Goal: Transaction & Acquisition: Purchase product/service

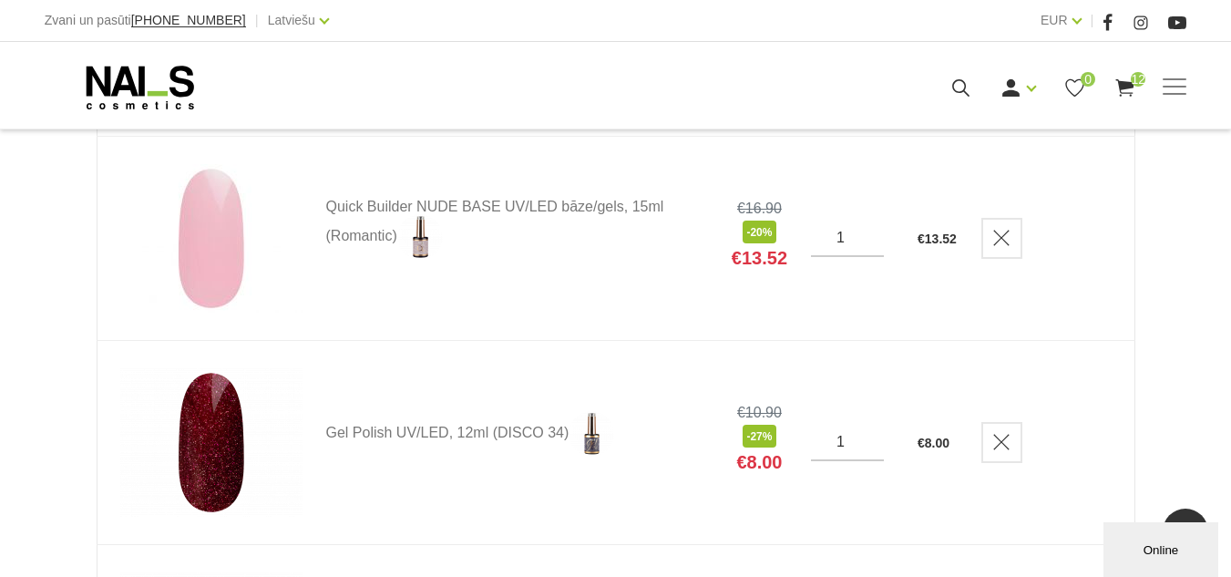
scroll to position [1823, 0]
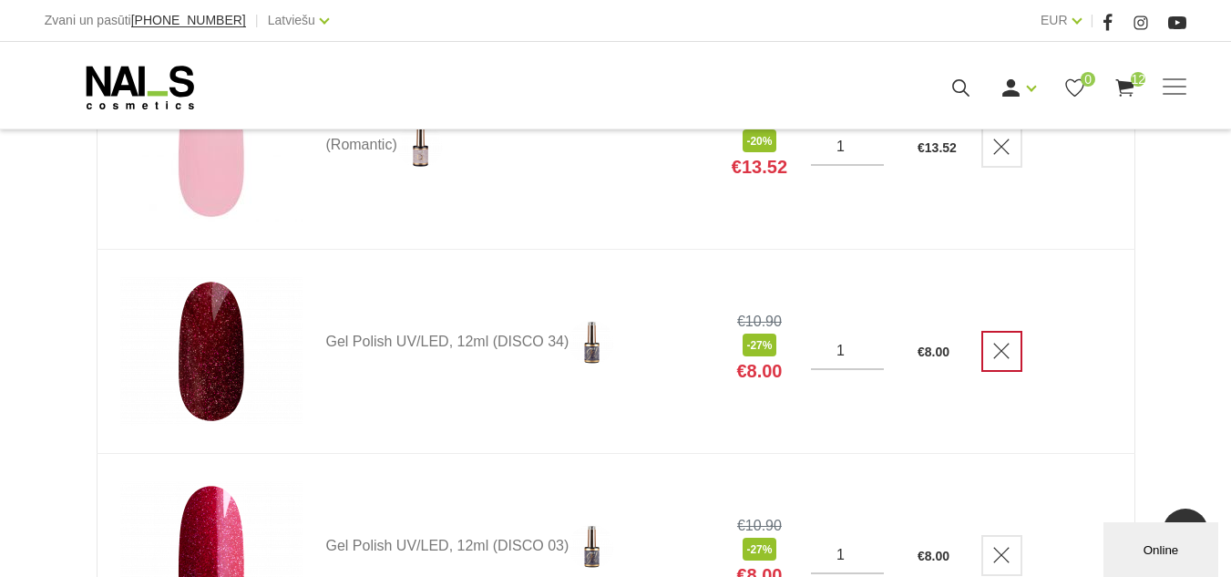
click at [1004, 347] on icon "Delete" at bounding box center [1002, 351] width 18 height 18
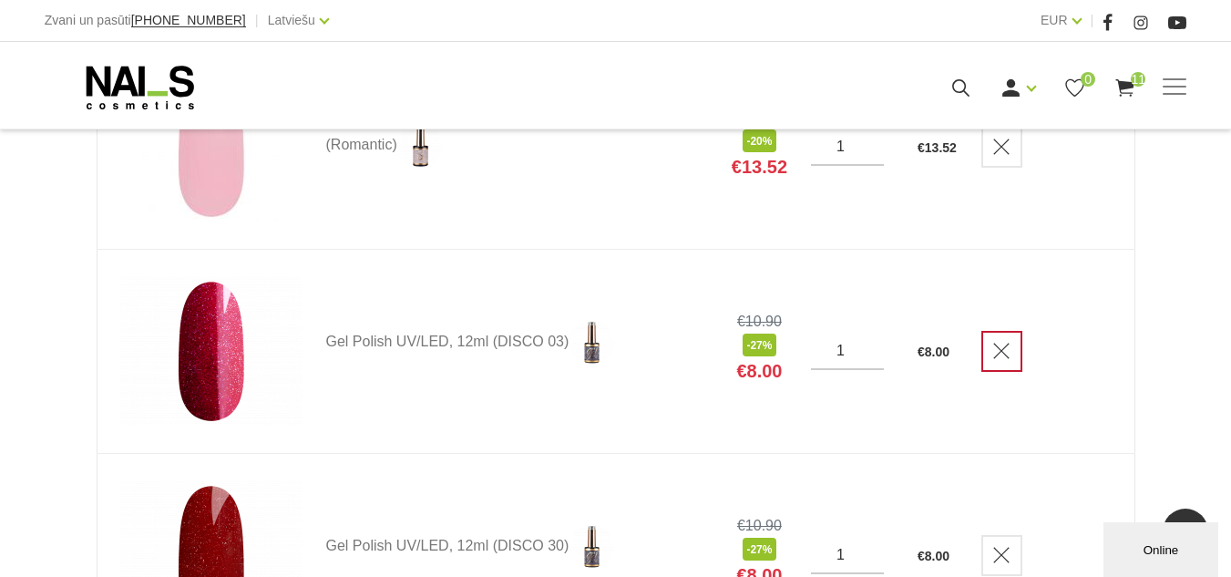
click at [1002, 344] on icon "Delete" at bounding box center [1002, 351] width 18 height 18
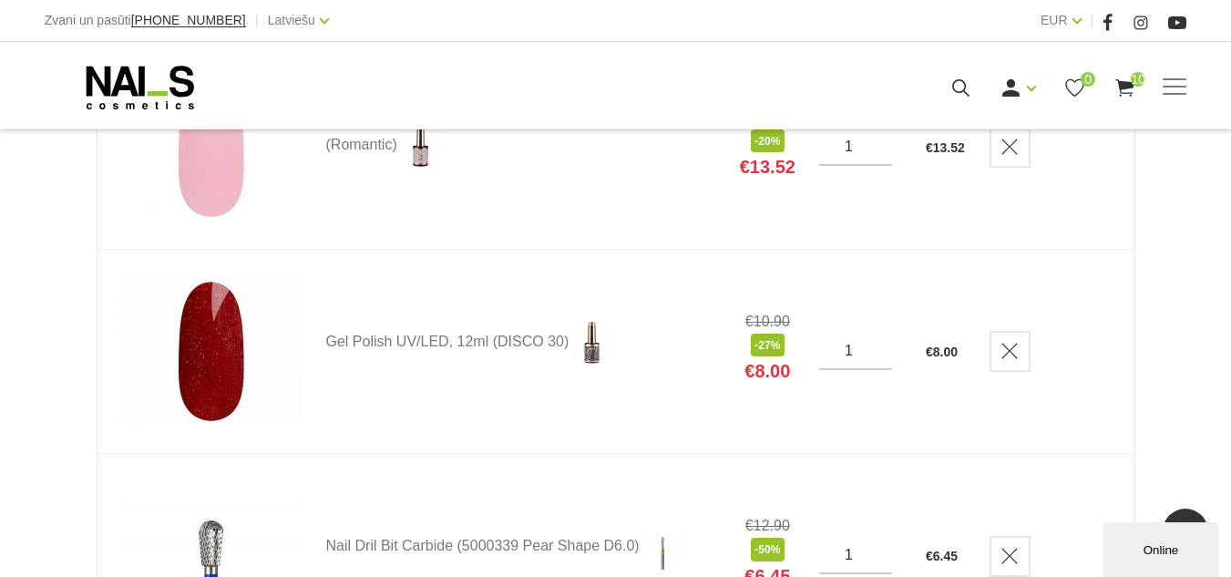
click at [1002, 344] on link "Delete" at bounding box center [1010, 351] width 41 height 41
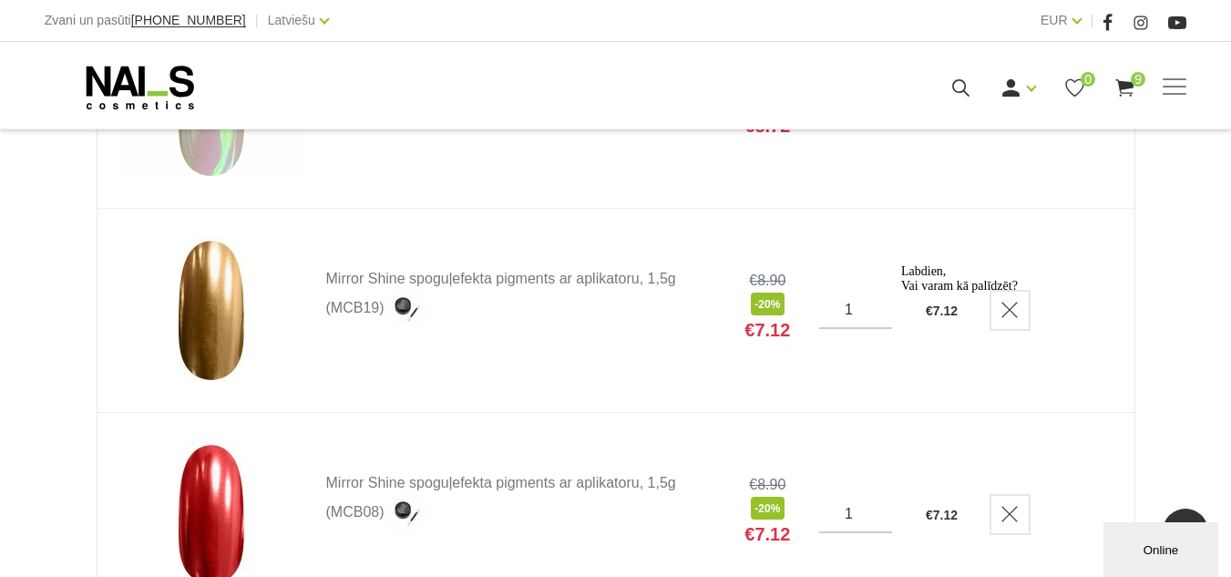
scroll to position [729, 0]
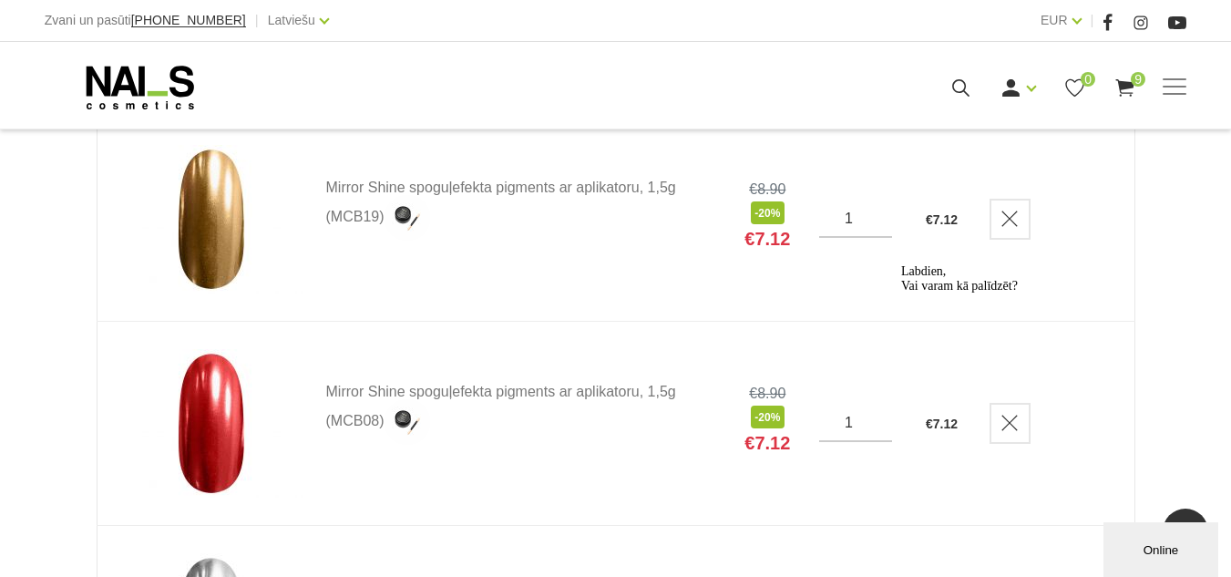
click at [1158, 549] on div "Online" at bounding box center [1160, 550] width 87 height 14
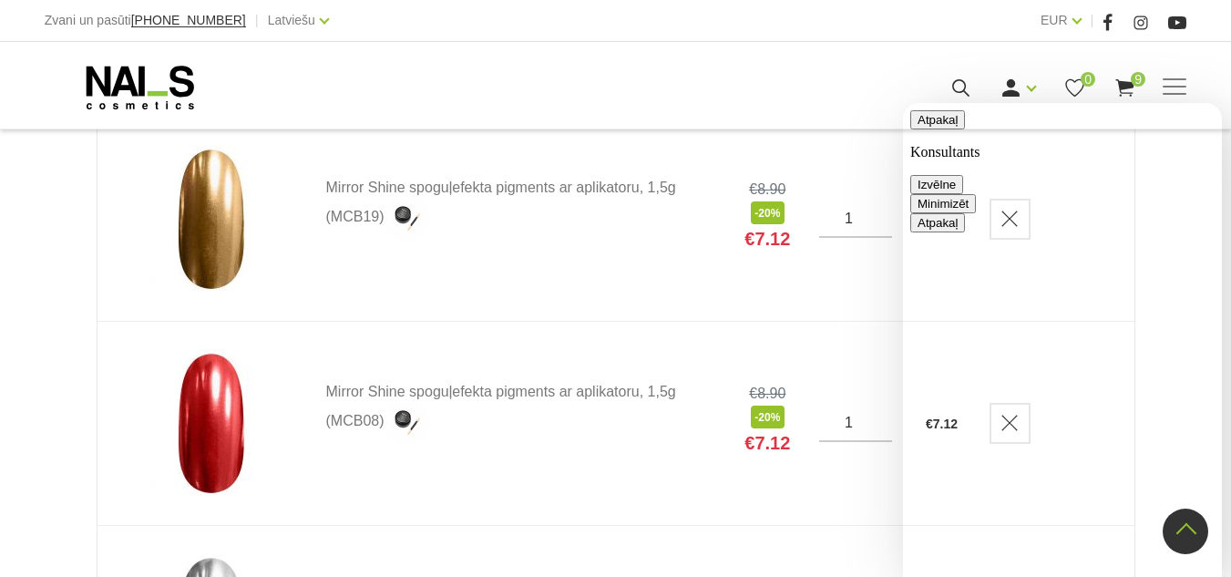
click at [976, 194] on button "Minimizēt" at bounding box center [944, 203] width 66 height 19
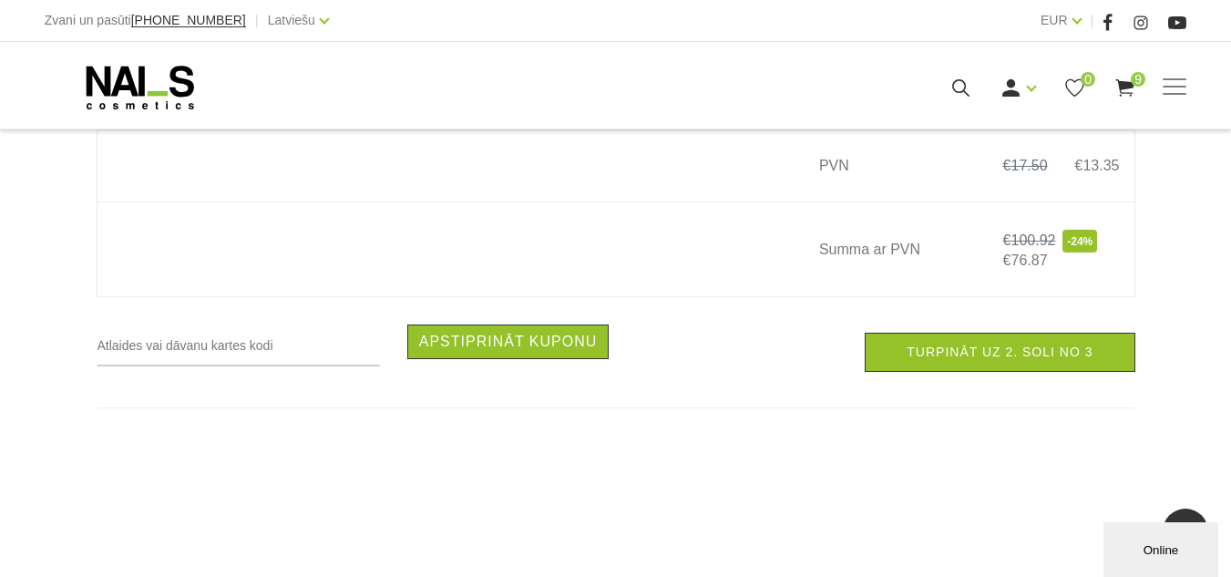
scroll to position [2187, 0]
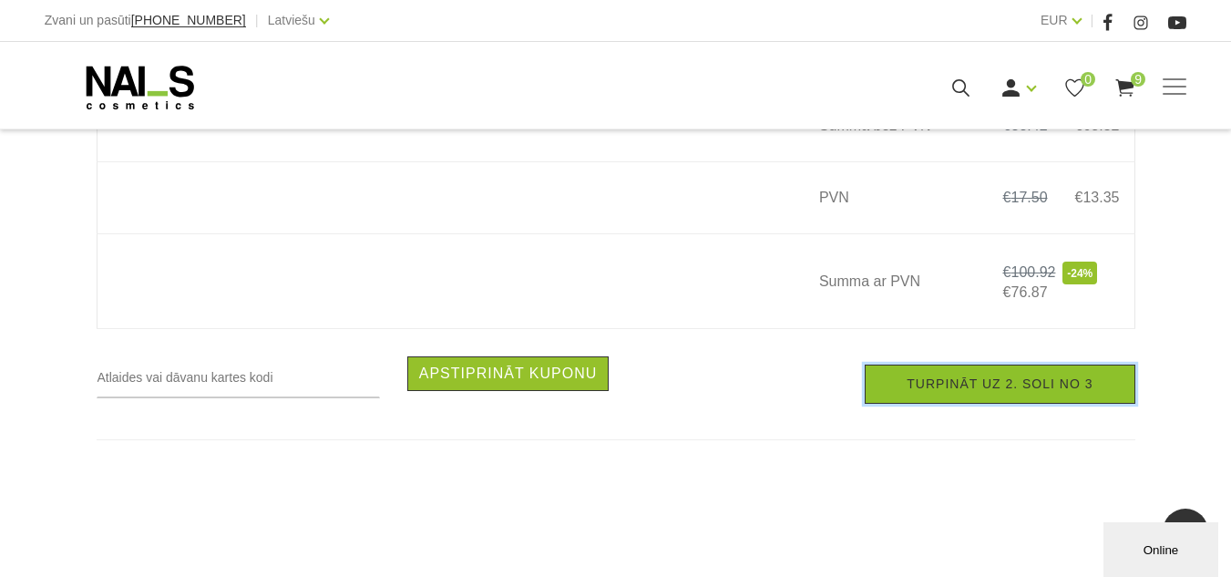
click at [992, 386] on link "Turpināt uz 2. soli no 3" at bounding box center [1000, 384] width 270 height 39
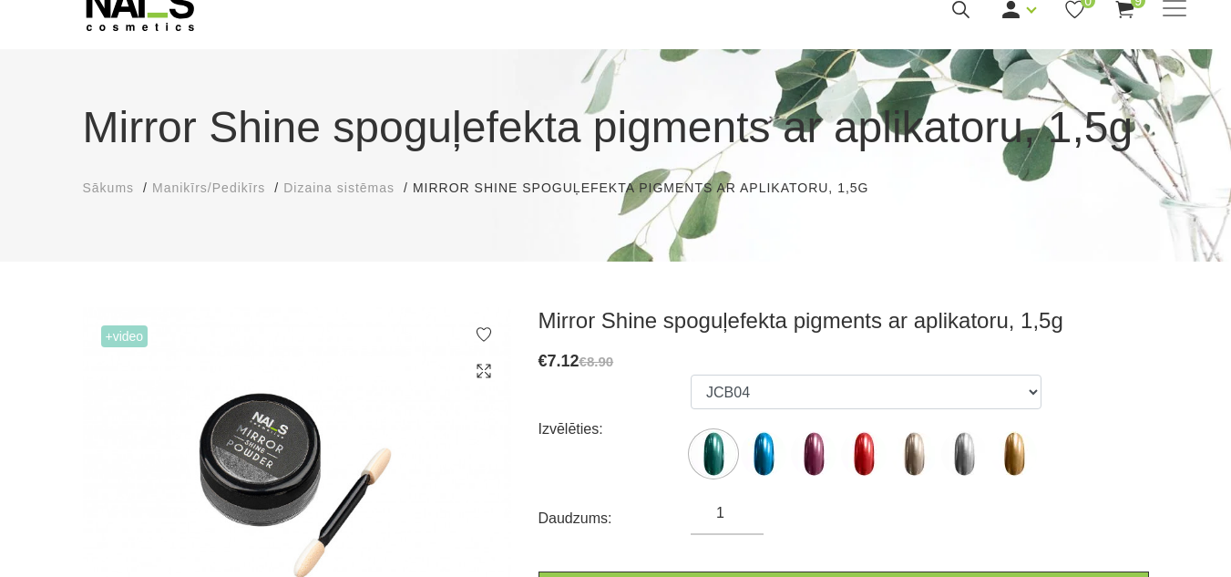
scroll to position [182, 0]
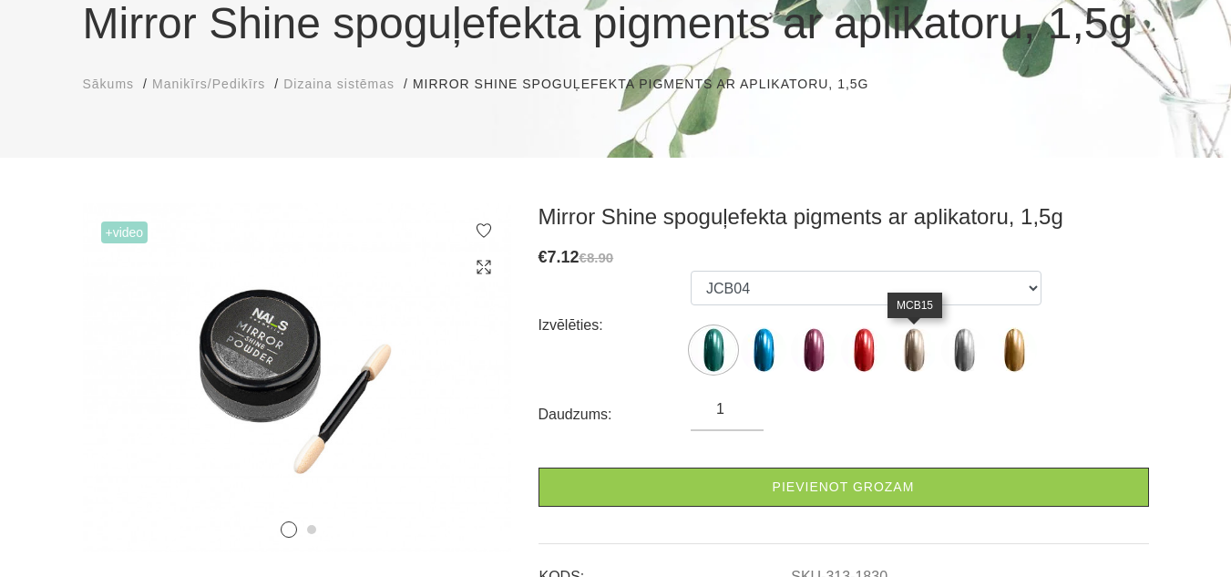
click at [911, 354] on img at bounding box center [914, 350] width 46 height 46
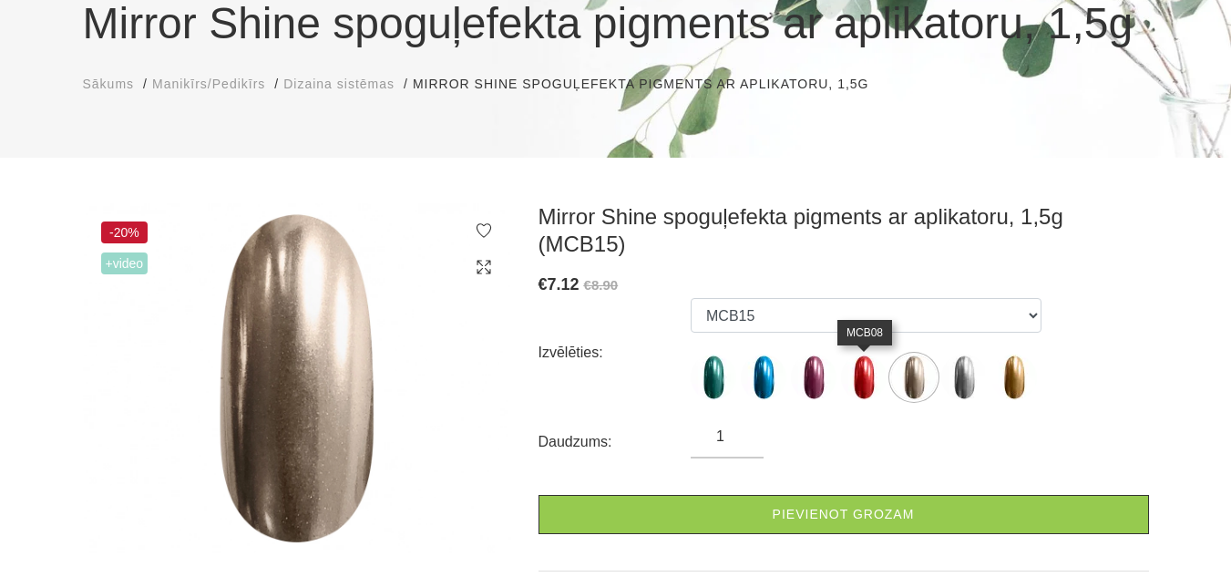
click at [872, 381] on img at bounding box center [864, 378] width 46 height 46
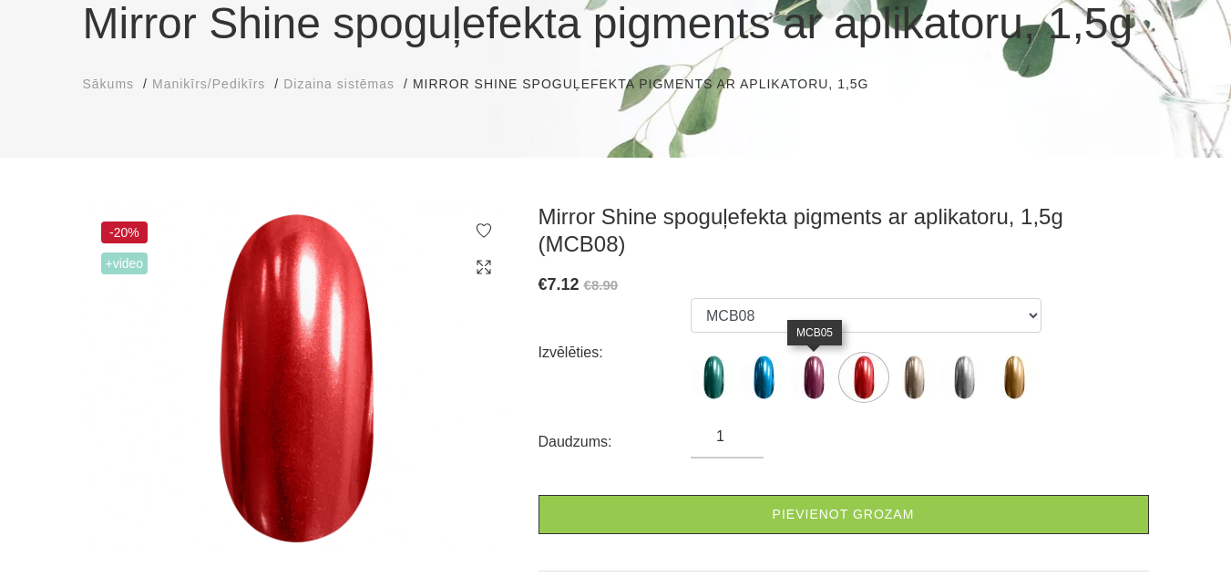
click at [818, 377] on img at bounding box center [814, 378] width 46 height 46
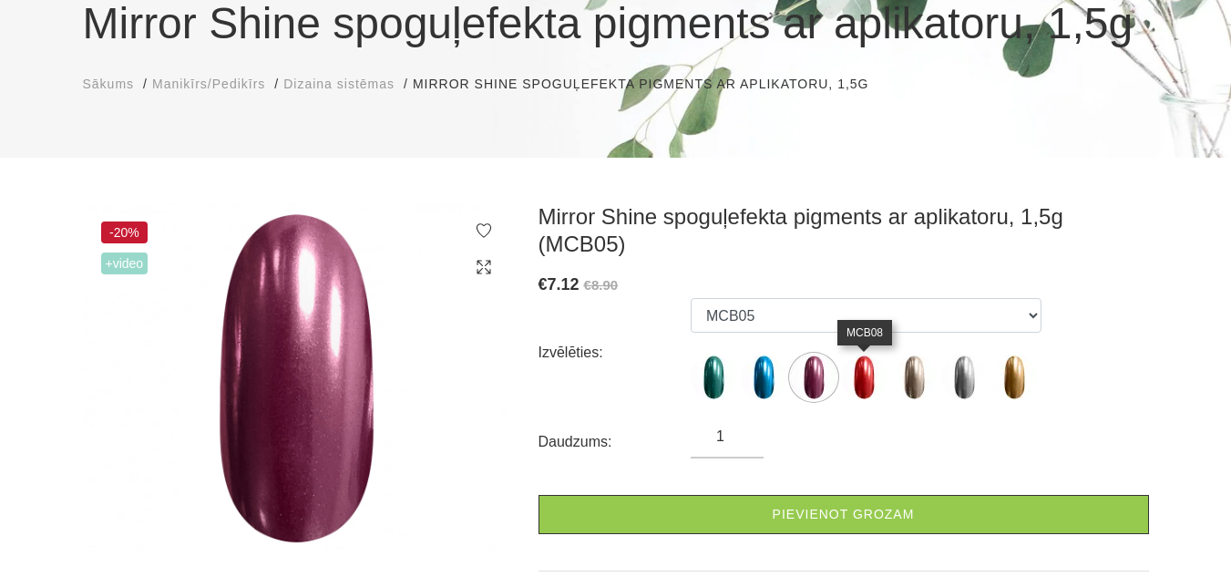
click at [857, 380] on img at bounding box center [864, 378] width 46 height 46
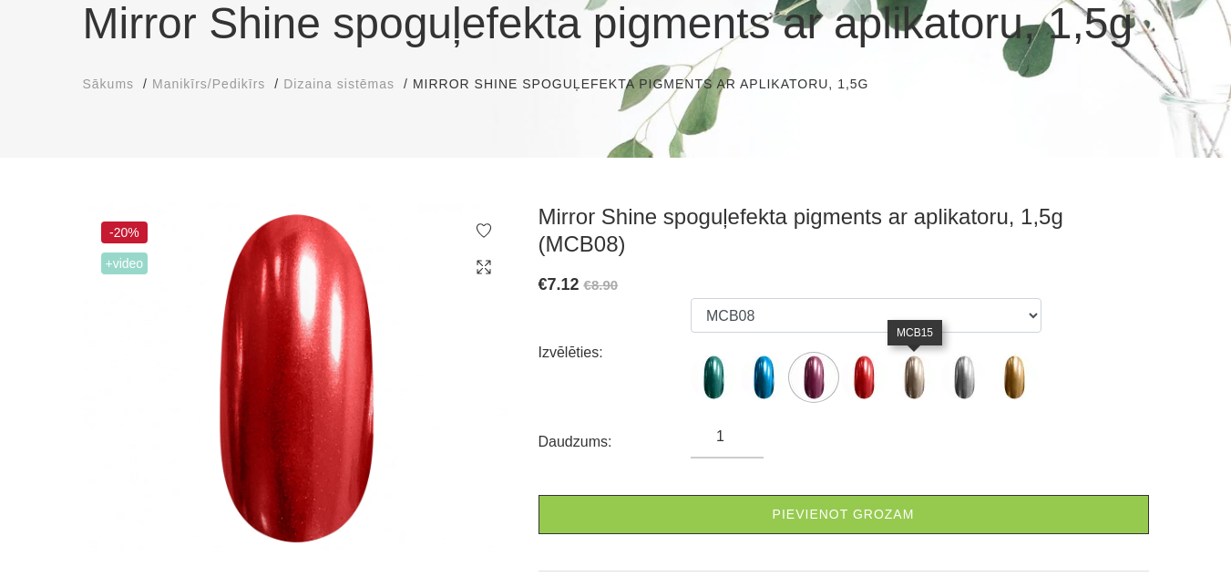
click at [915, 389] on img at bounding box center [914, 378] width 46 height 46
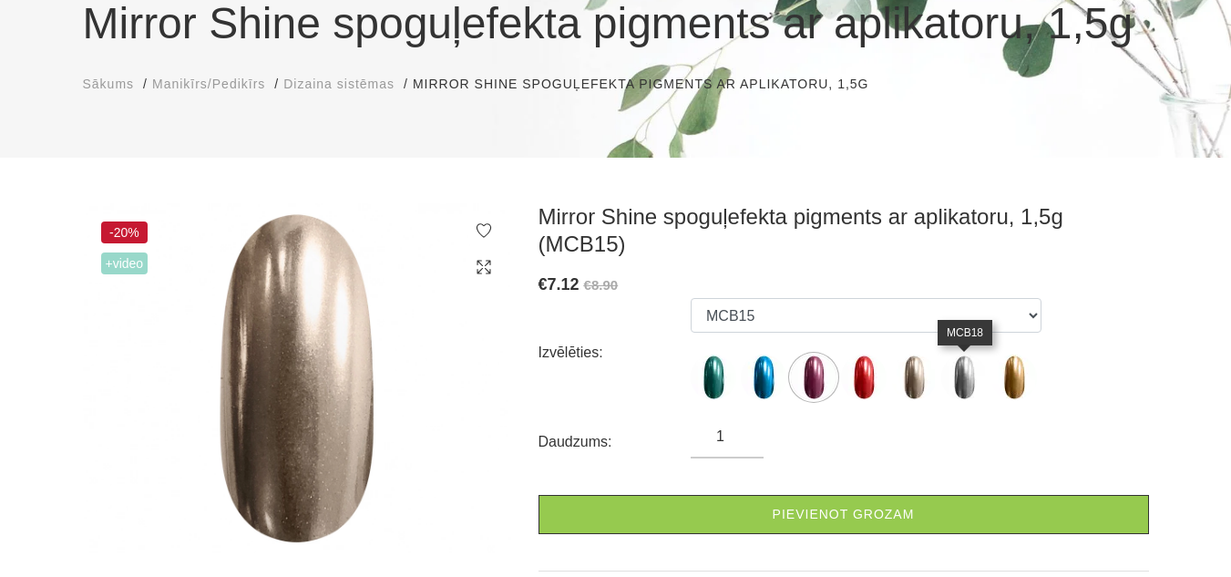
click at [949, 379] on img at bounding box center [964, 378] width 46 height 46
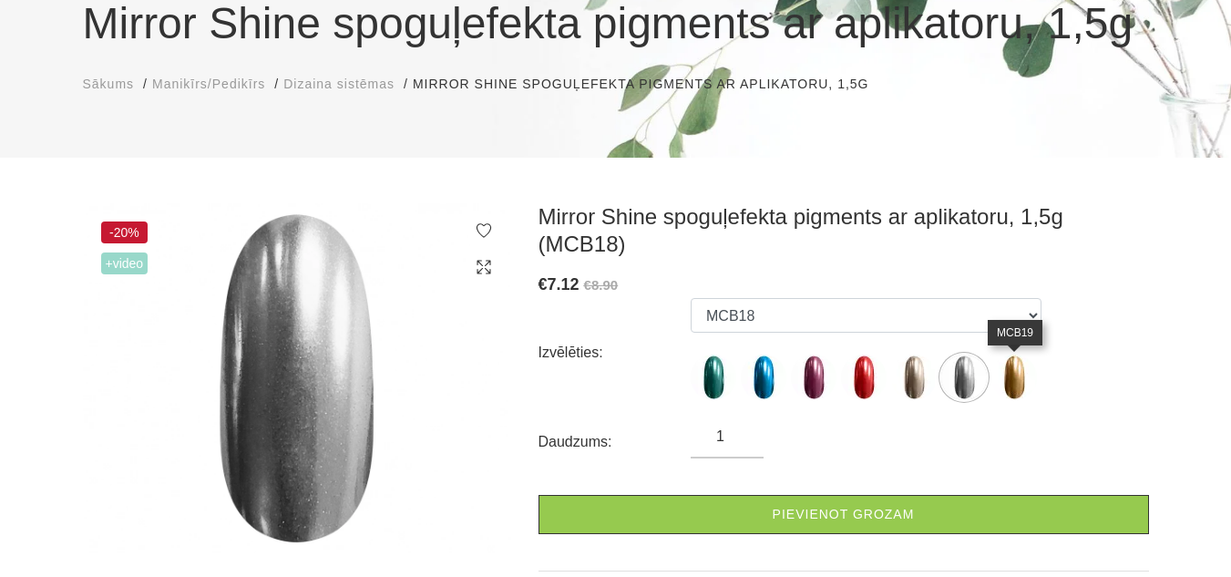
click at [1006, 383] on img at bounding box center [1015, 378] width 46 height 46
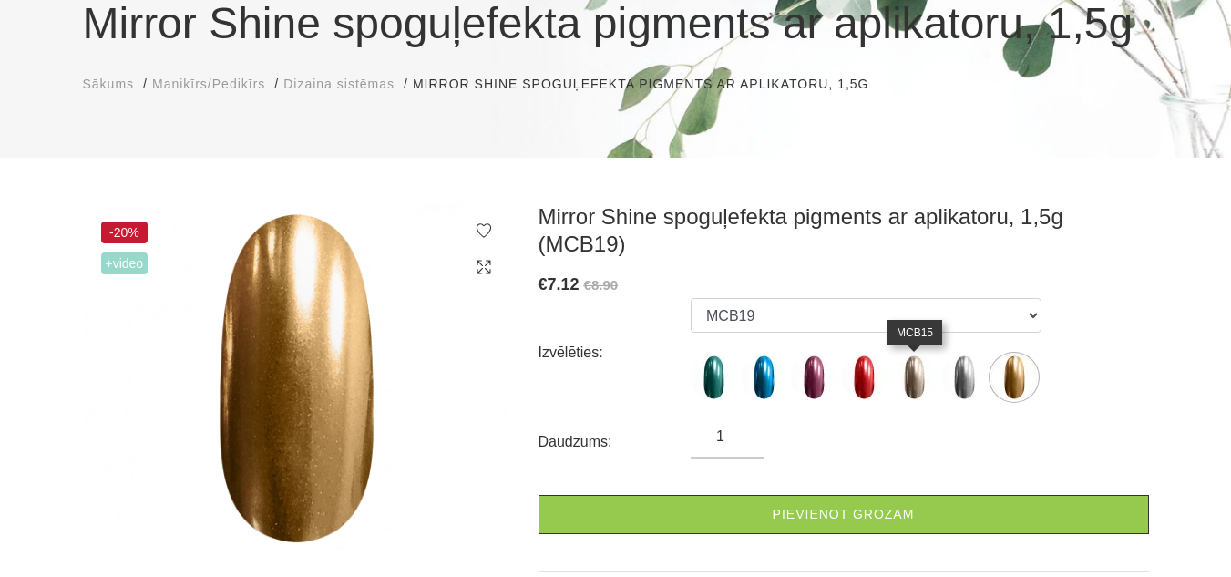
click at [920, 377] on img at bounding box center [914, 378] width 46 height 46
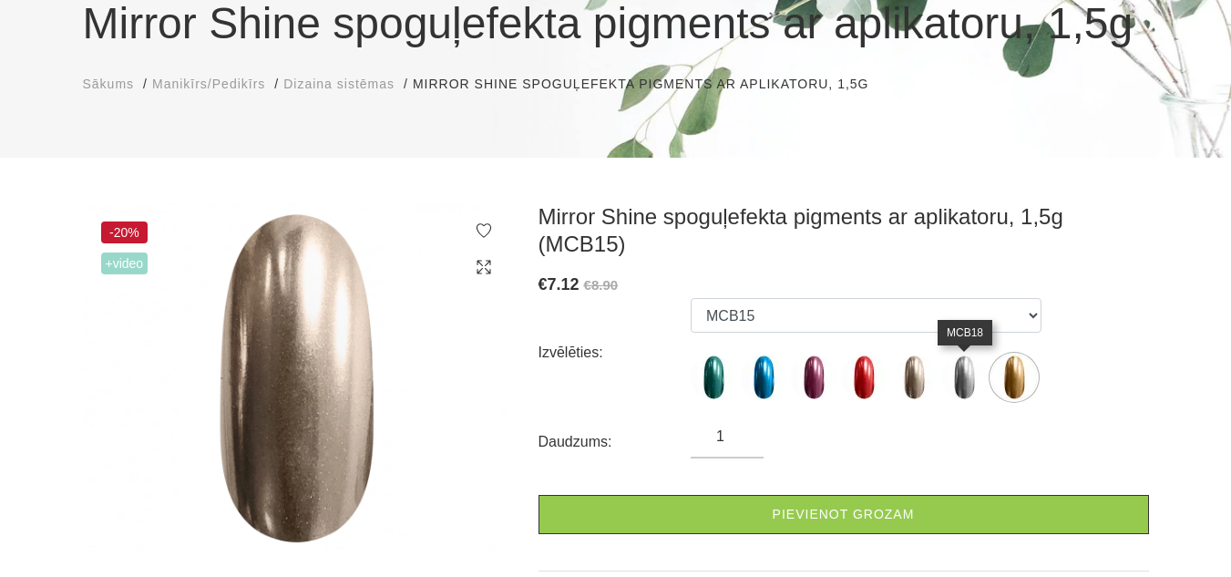
click at [971, 381] on img at bounding box center [964, 378] width 46 height 46
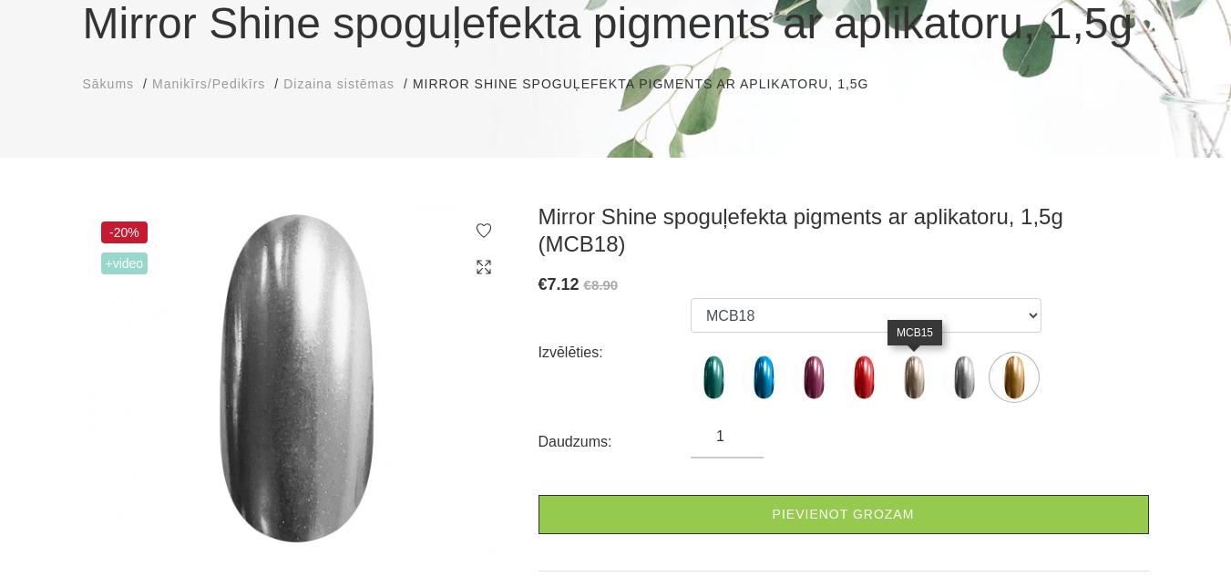
click at [908, 378] on img at bounding box center [914, 378] width 46 height 46
select select "1836"
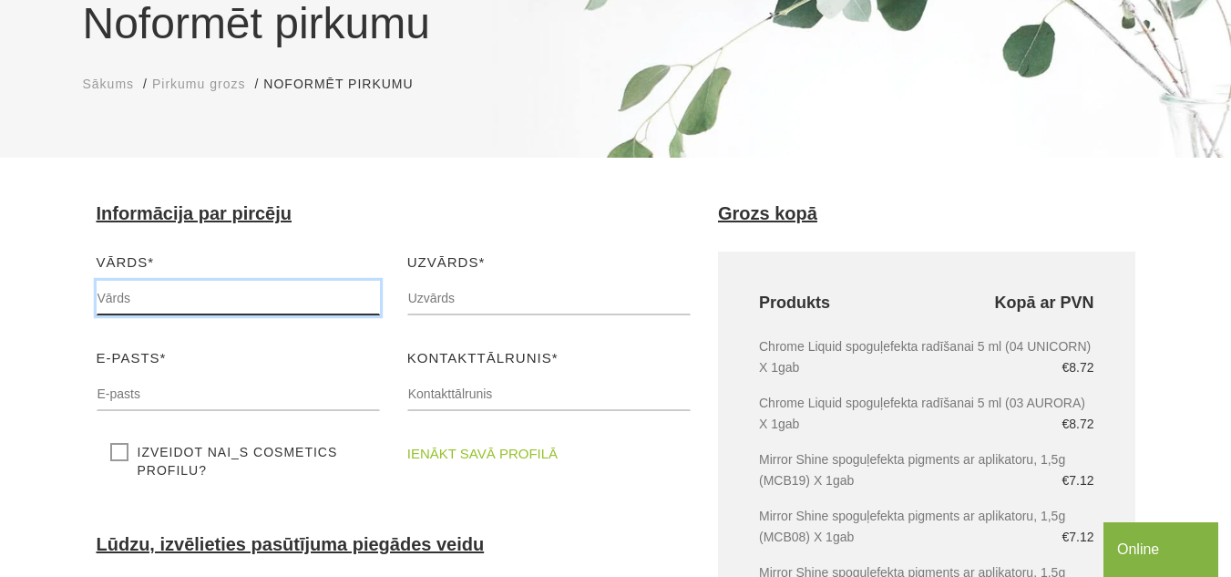
click at [166, 295] on input "text" at bounding box center [238, 298] width 283 height 35
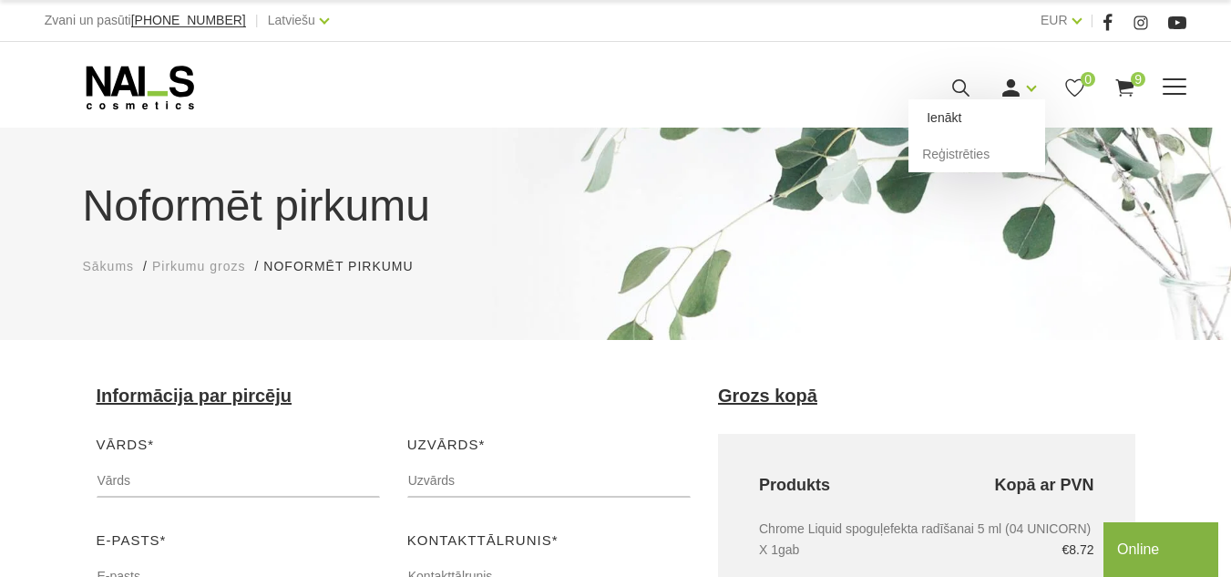
click at [998, 136] on link "Ienākt" at bounding box center [977, 117] width 137 height 36
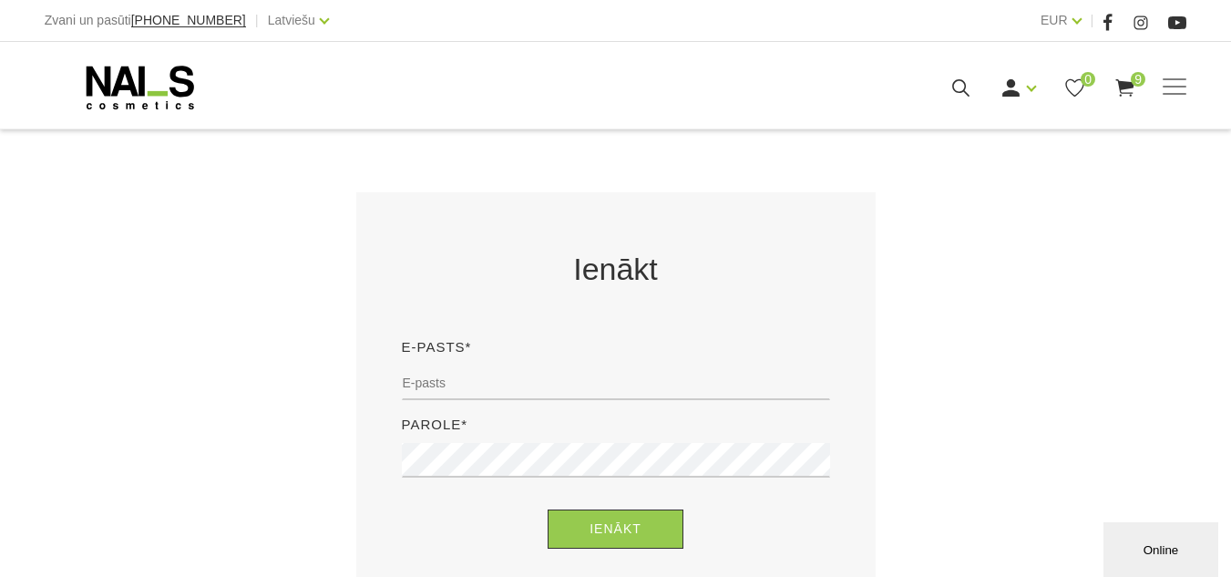
scroll to position [273, 0]
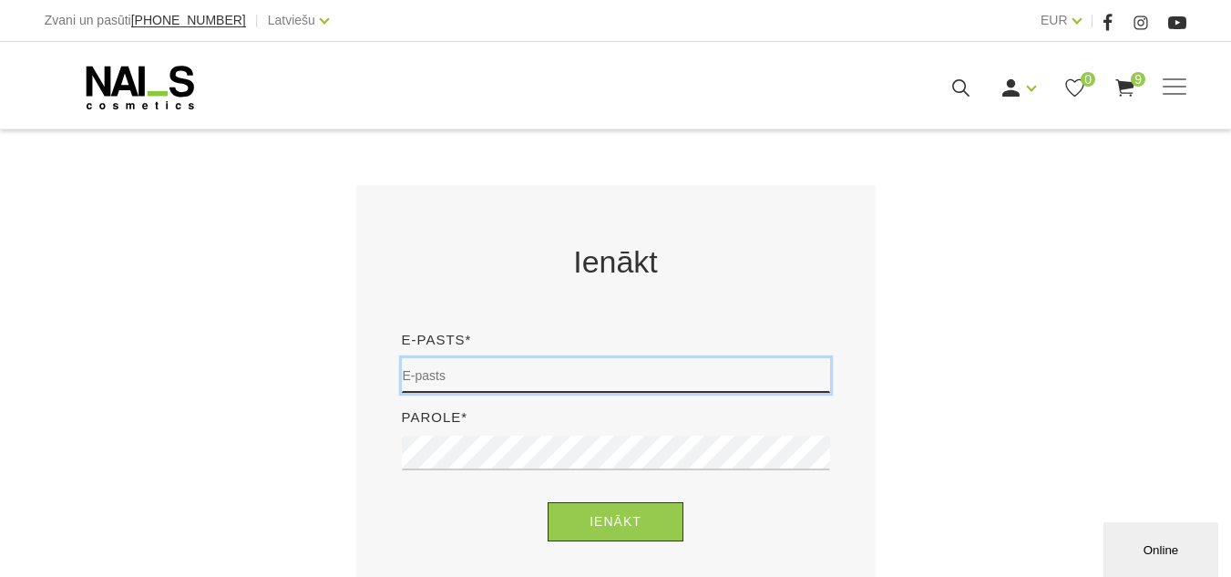
click at [487, 364] on input "email" at bounding box center [616, 375] width 428 height 35
type input "baibanolberga@gmail.com"
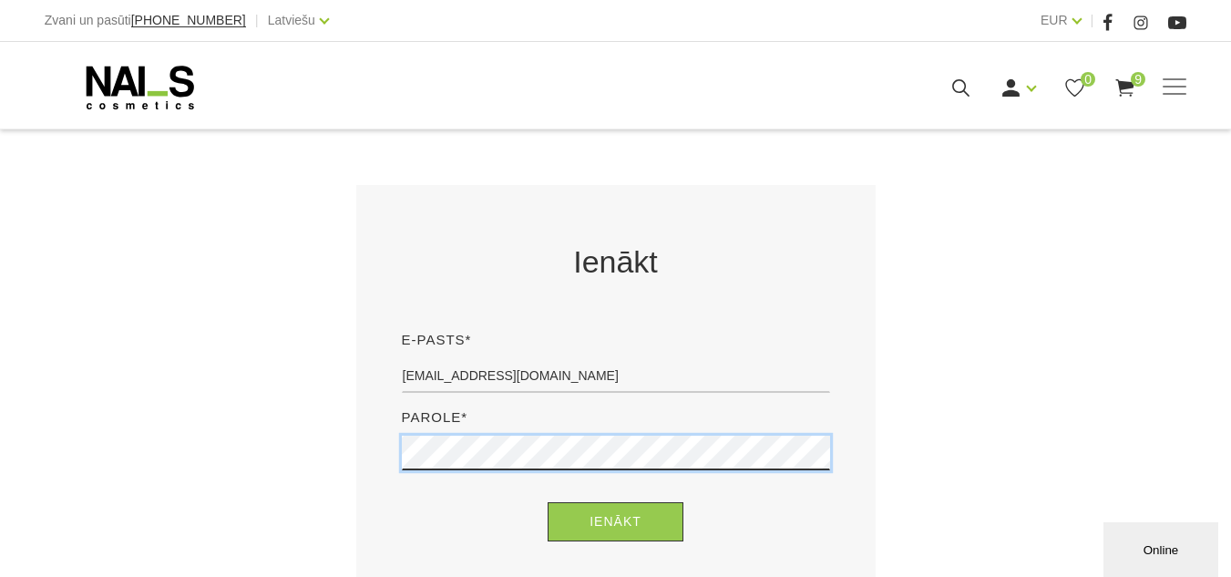
click at [548, 502] on button "Ienākt" at bounding box center [616, 521] width 136 height 39
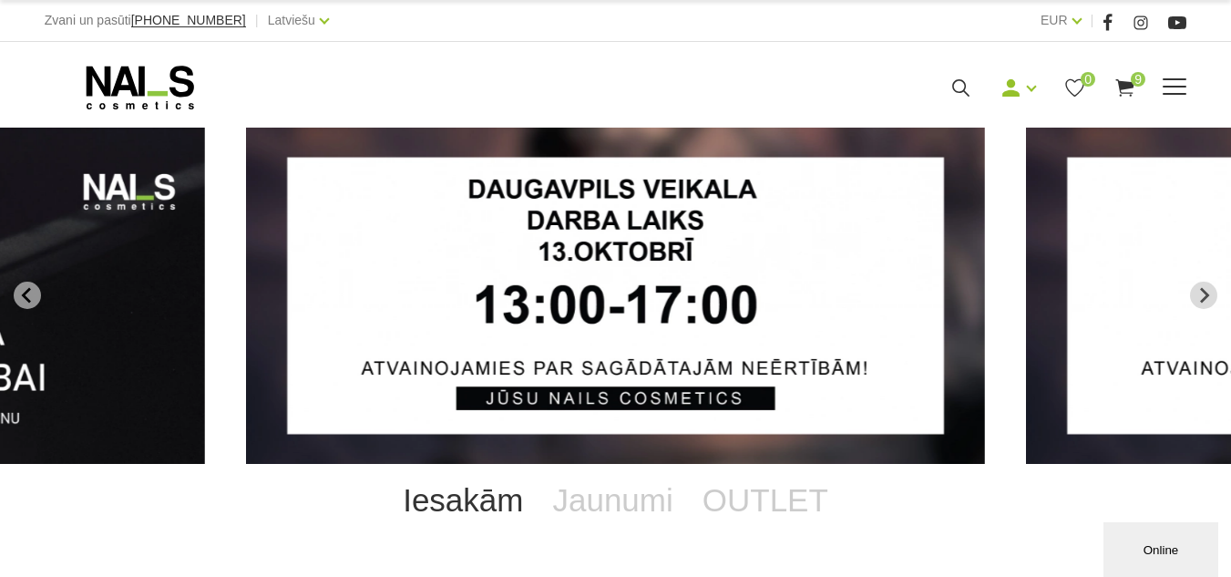
click at [1135, 97] on use at bounding box center [1125, 87] width 18 height 17
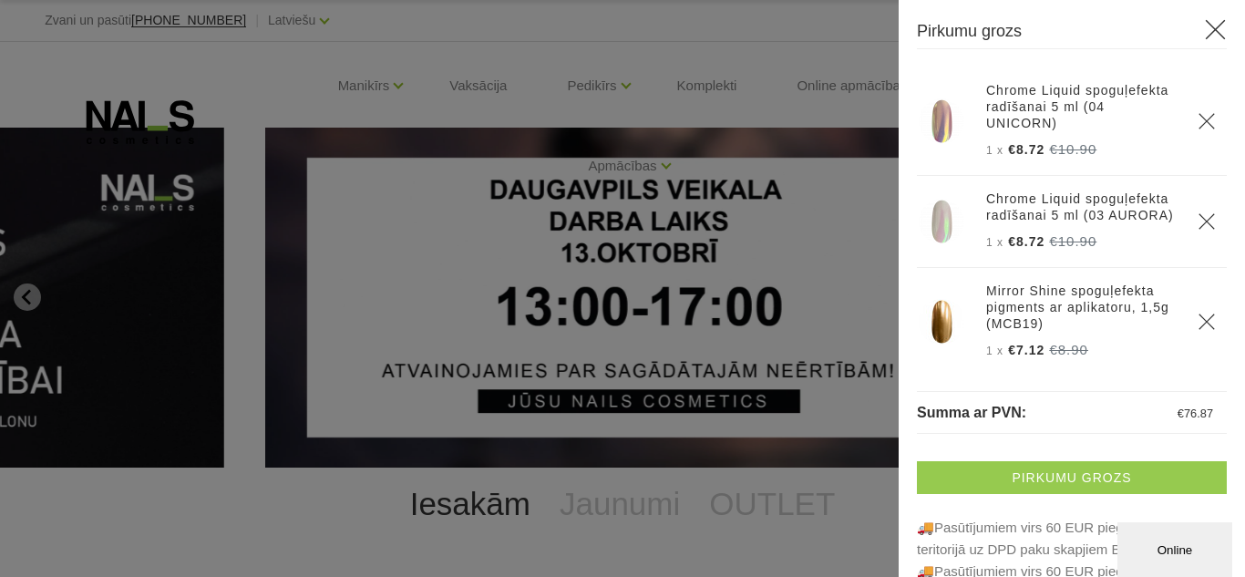
click at [1068, 474] on link "Pirkumu grozs" at bounding box center [1072, 477] width 310 height 33
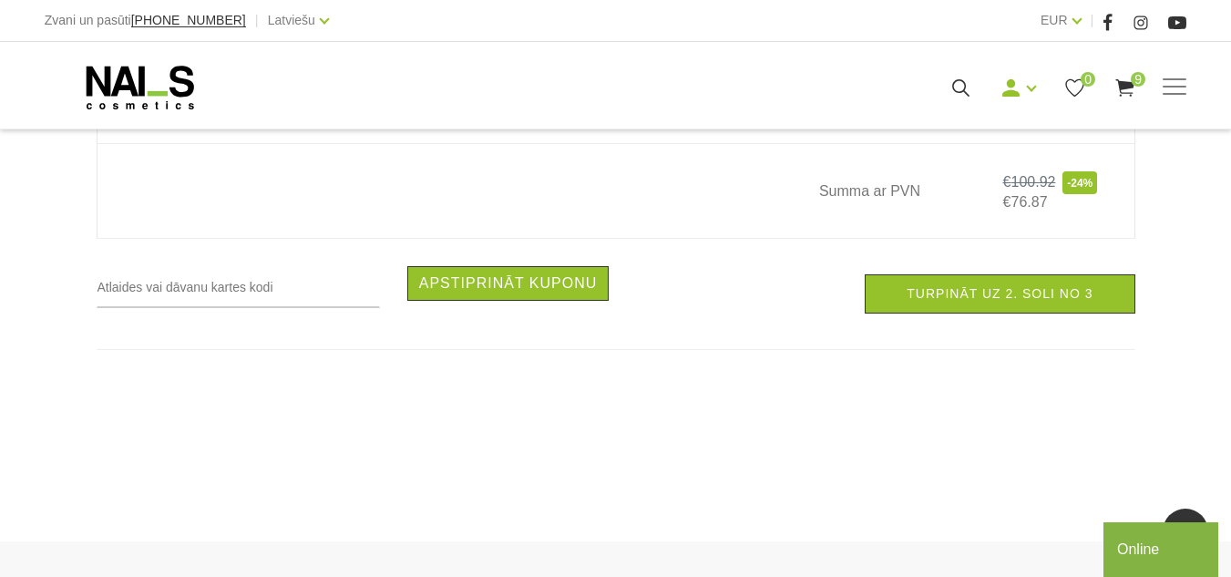
scroll to position [2279, 0]
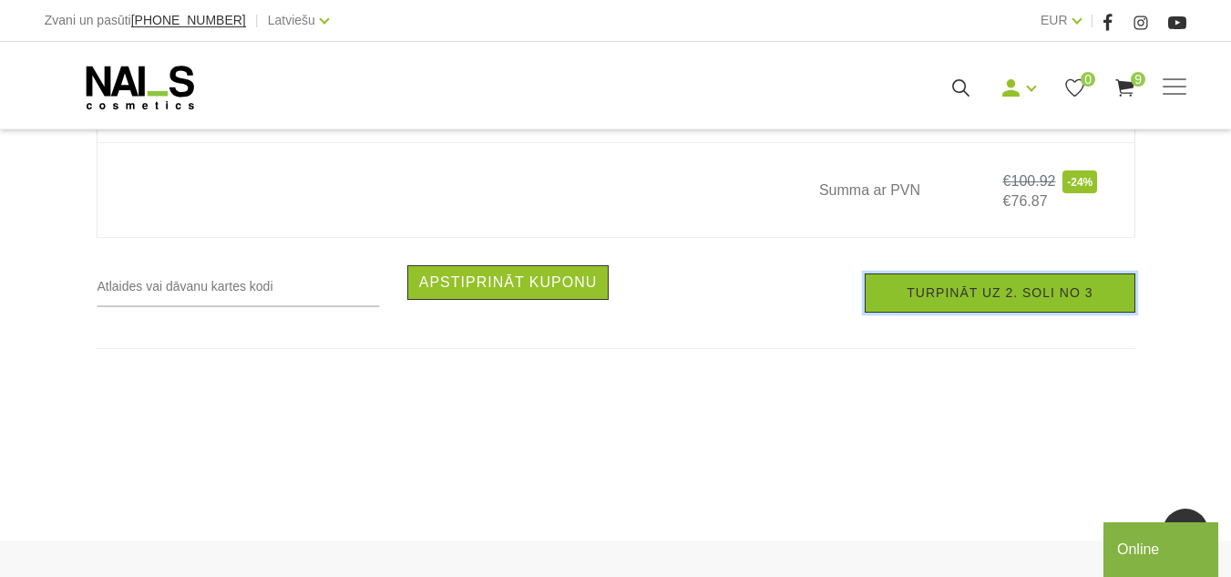
click at [972, 313] on link "Turpināt uz 2. soli no 3" at bounding box center [1000, 292] width 270 height 39
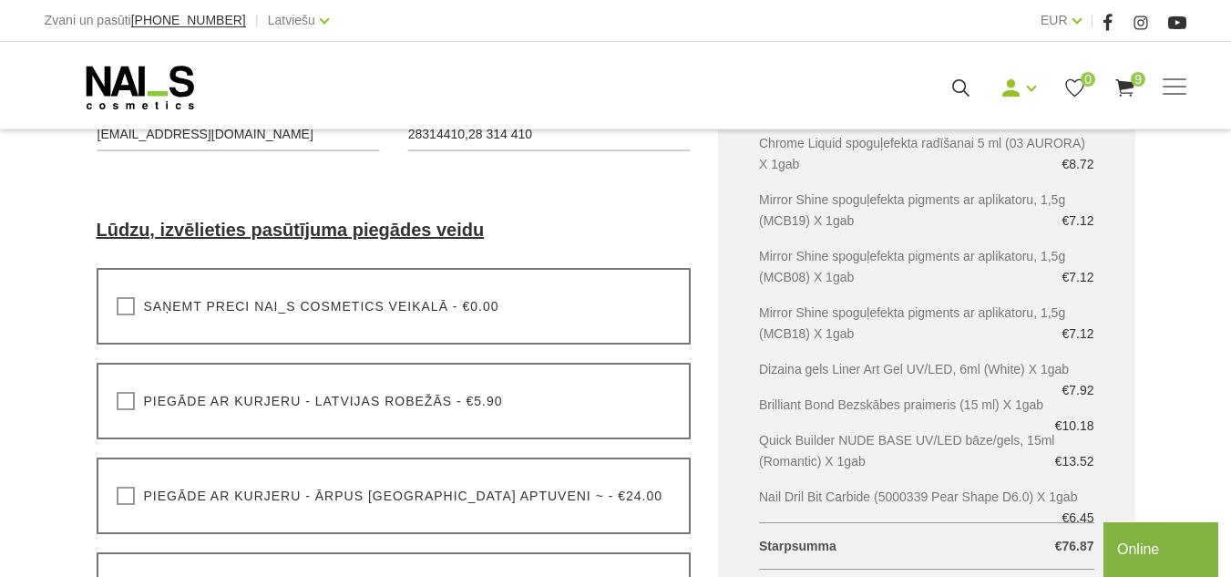
scroll to position [456, 0]
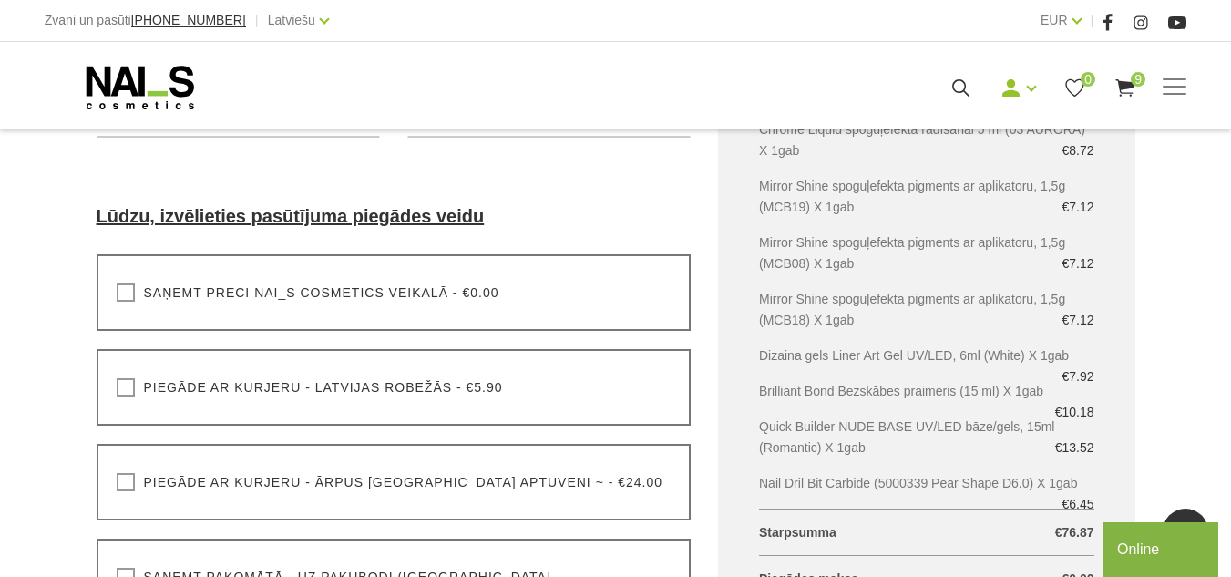
click at [121, 295] on label "Saņemt preci NAI_S cosmetics veikalā - €0.00" at bounding box center [308, 292] width 383 height 18
click at [0, 0] on input "Saņemt preci NAI_S cosmetics veikalā - €0.00" at bounding box center [0, 0] width 0 height 0
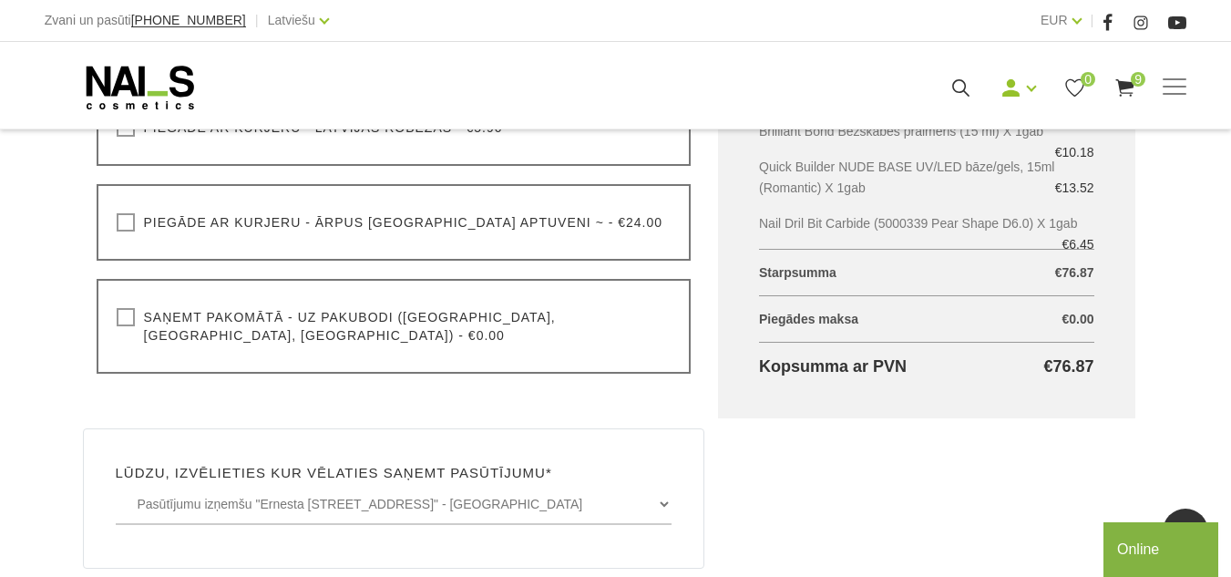
scroll to position [820, 0]
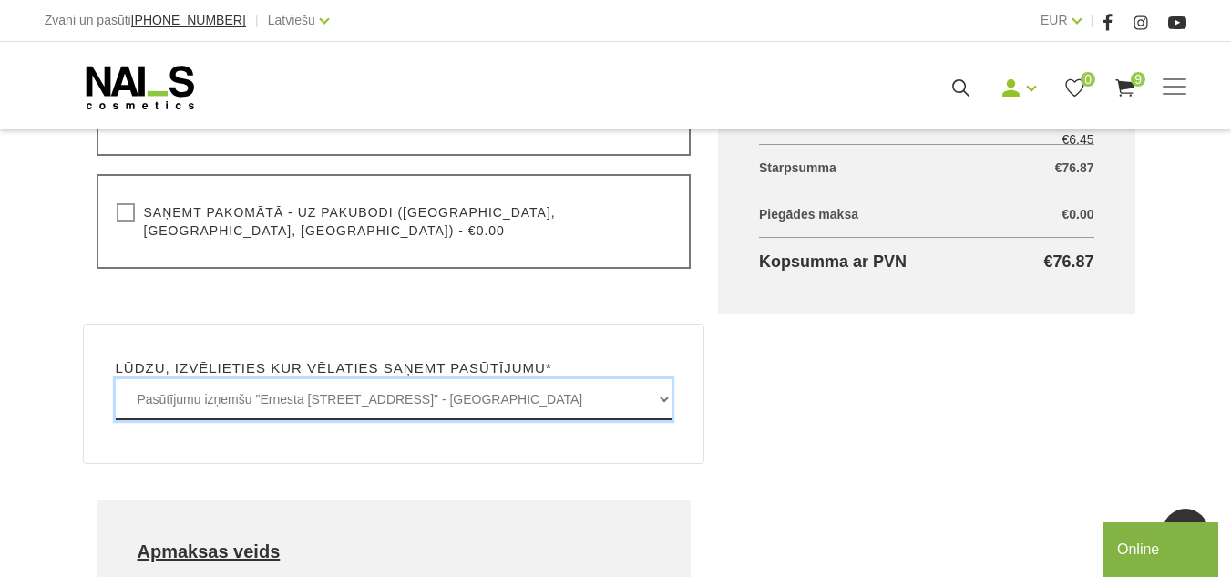
click at [293, 386] on select "Pasūtījumu izņemšu "Ernesta Birznieka-Upīša iela 20A, Rīgā" - BEZMAKSAS Pasūtīj…" at bounding box center [394, 399] width 557 height 41
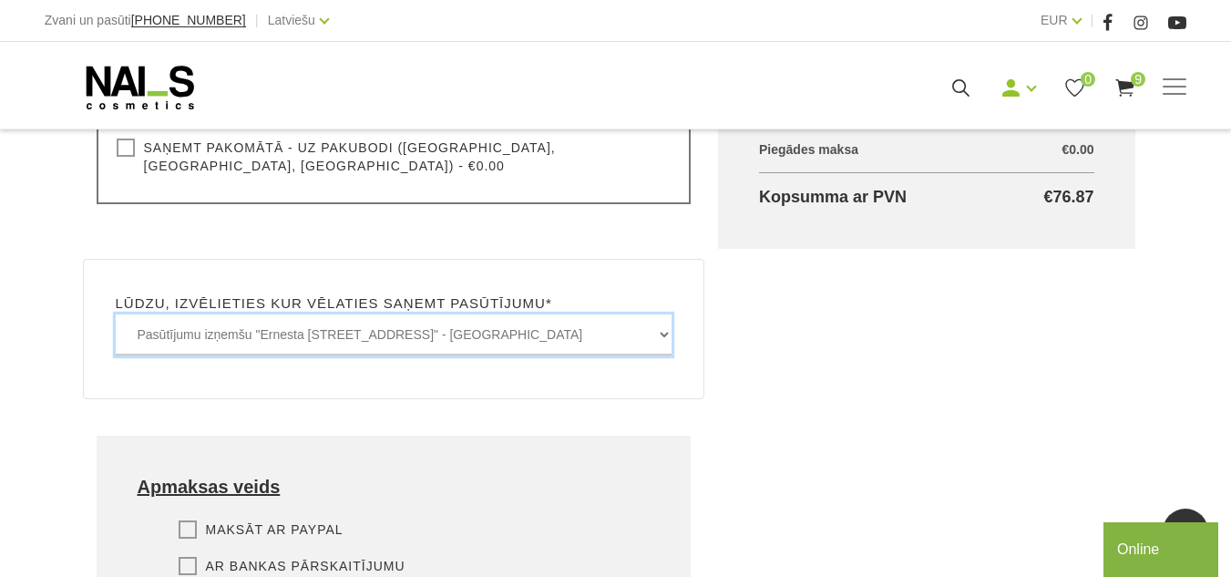
scroll to position [911, 0]
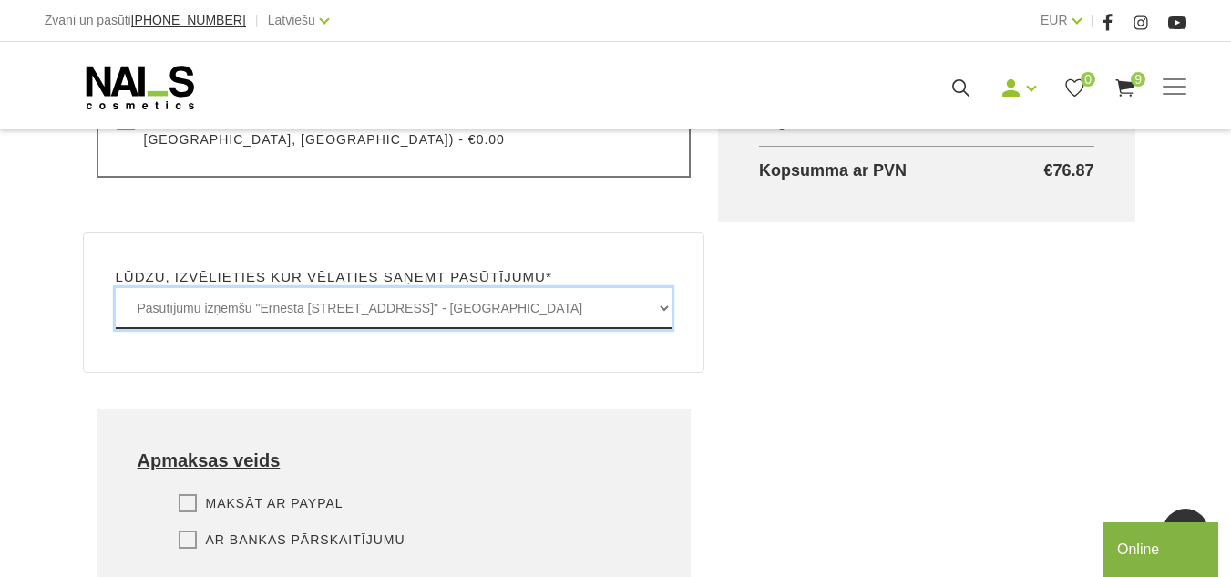
click at [652, 293] on select "Pasūtījumu izņemšu "Ernesta Birznieka-Upīša iela 20A, Rīgā" - BEZMAKSAS Pasūtīj…" at bounding box center [394, 308] width 557 height 41
select select "Lielā iela 15, Jelgava - BEZMAKSAS"
click at [116, 288] on select "Pasūtījumu izņemšu "Ernesta Birznieka-Upīša iela 20A, Rīgā" - BEZMAKSAS Pasūtīj…" at bounding box center [394, 308] width 557 height 41
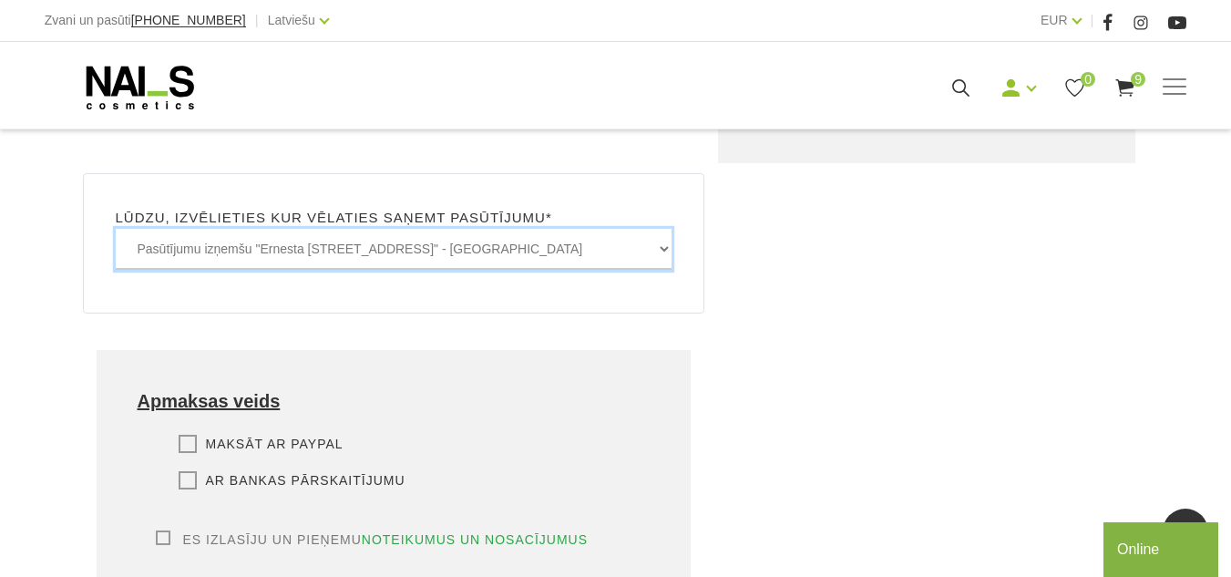
scroll to position [1003, 0]
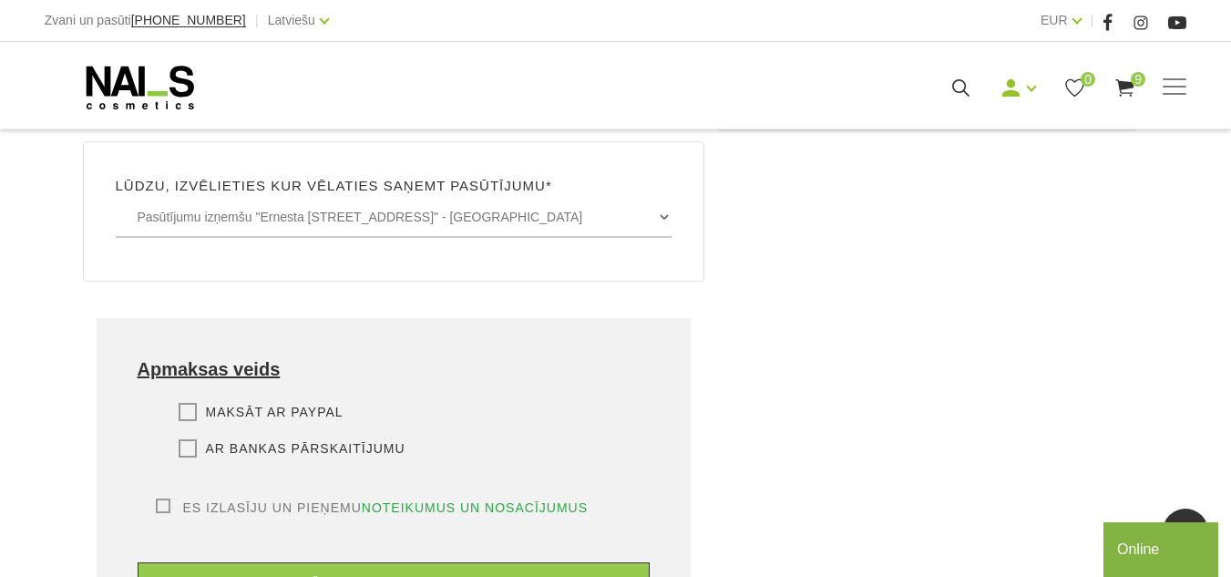
click at [160, 499] on label "Es izlasīju un pieņemu noteikumus un nosacījumus" at bounding box center [372, 508] width 433 height 18
click at [0, 0] on input "Es izlasīju un pieņemu noteikumus un nosacījumus" at bounding box center [0, 0] width 0 height 0
click at [185, 403] on label "Maksāt ar PayPal" at bounding box center [261, 412] width 165 height 18
click at [0, 0] on input "Maksāt ar PayPal" at bounding box center [0, 0] width 0 height 0
click at [185, 439] on label "Ar bankas pārskaitījumu" at bounding box center [292, 448] width 227 height 18
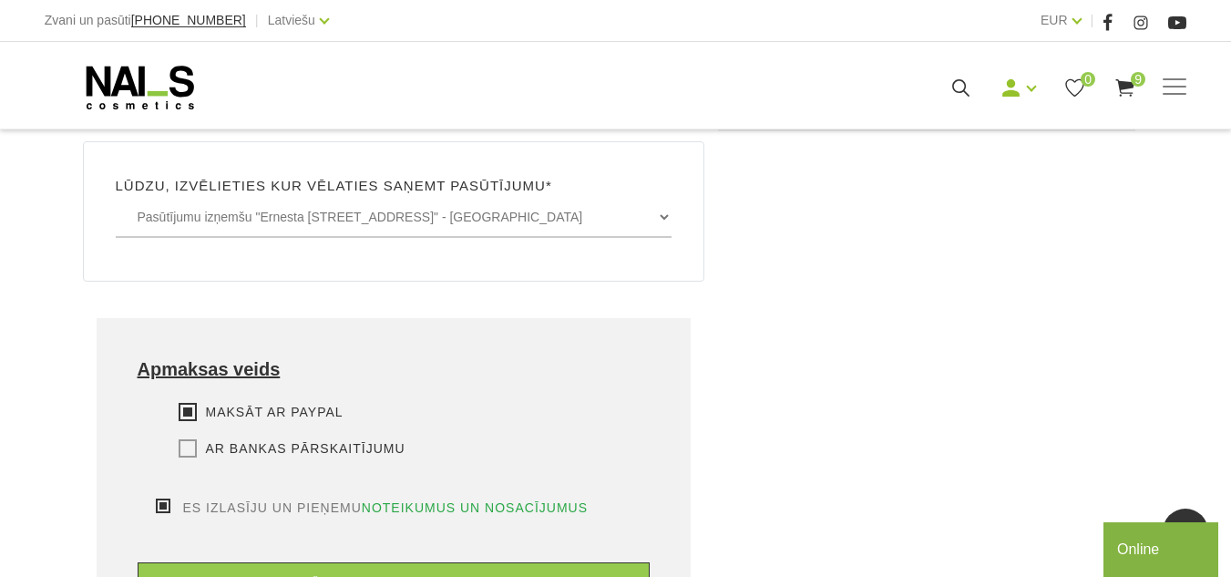
click at [0, 0] on input "Ar bankas pārskaitījumu" at bounding box center [0, 0] width 0 height 0
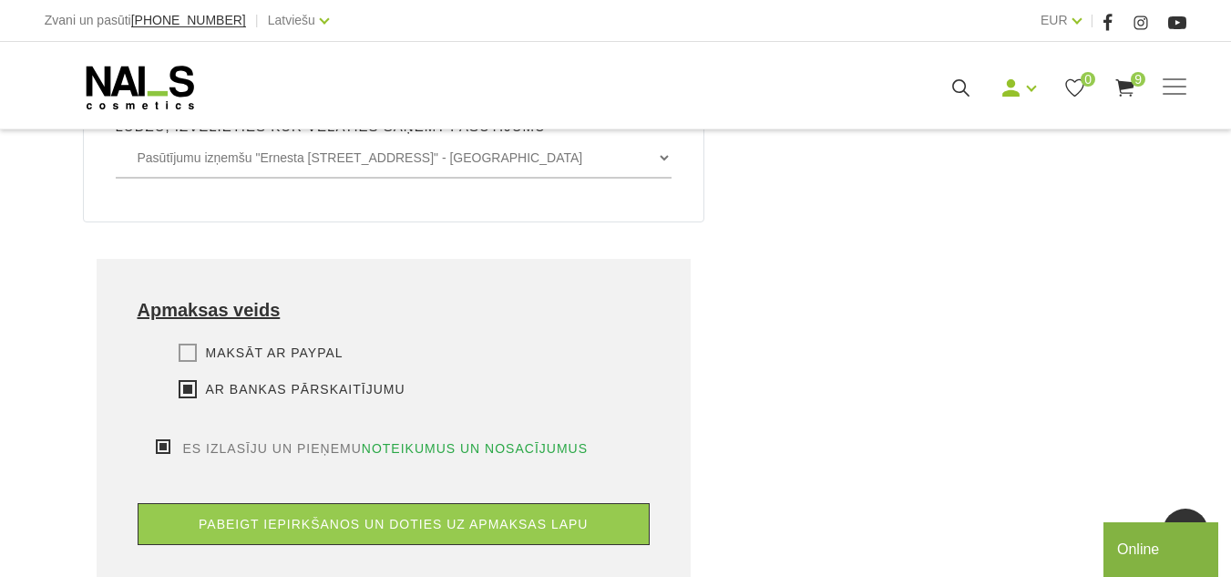
scroll to position [1094, 0]
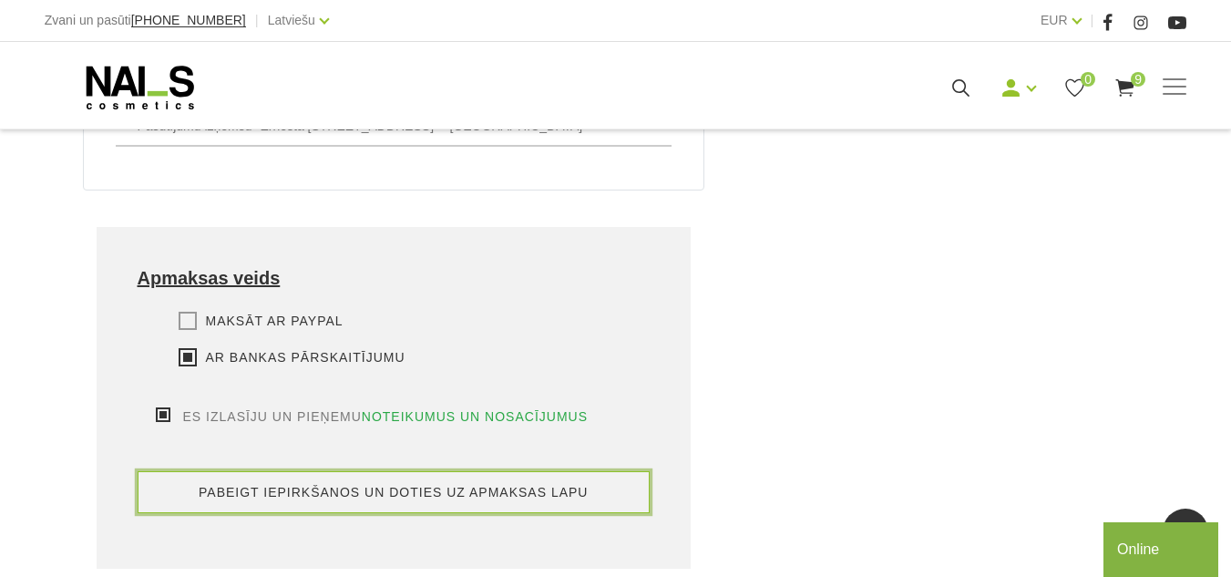
click at [376, 471] on button "pabeigt iepirkšanos un doties uz apmaksas lapu" at bounding box center [394, 492] width 513 height 42
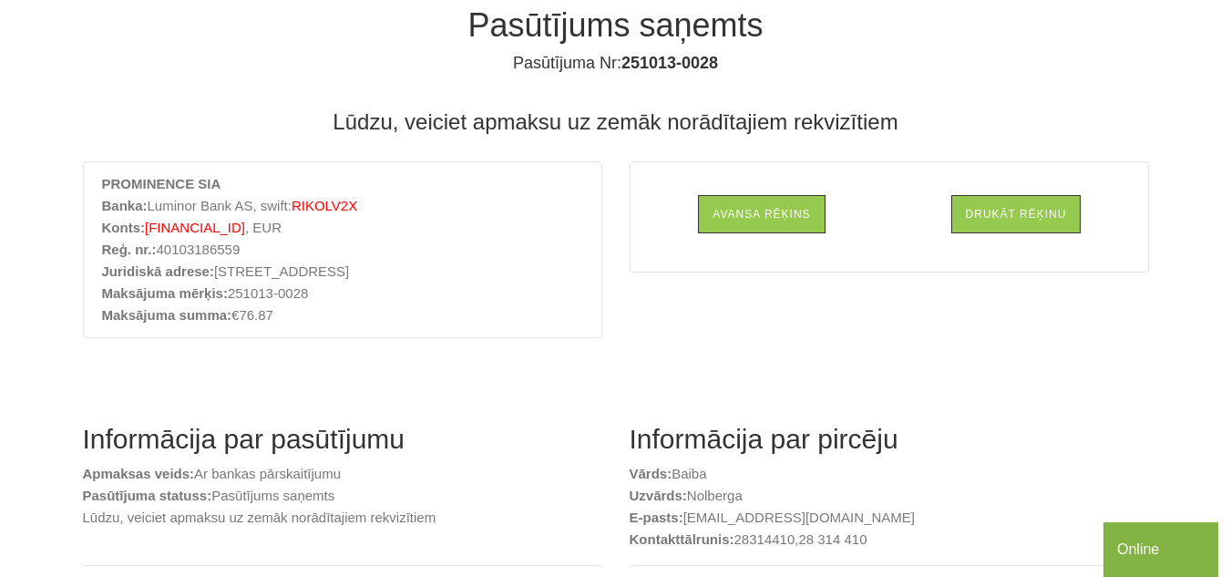
scroll to position [153, 0]
